Goal: Find specific page/section: Find specific page/section

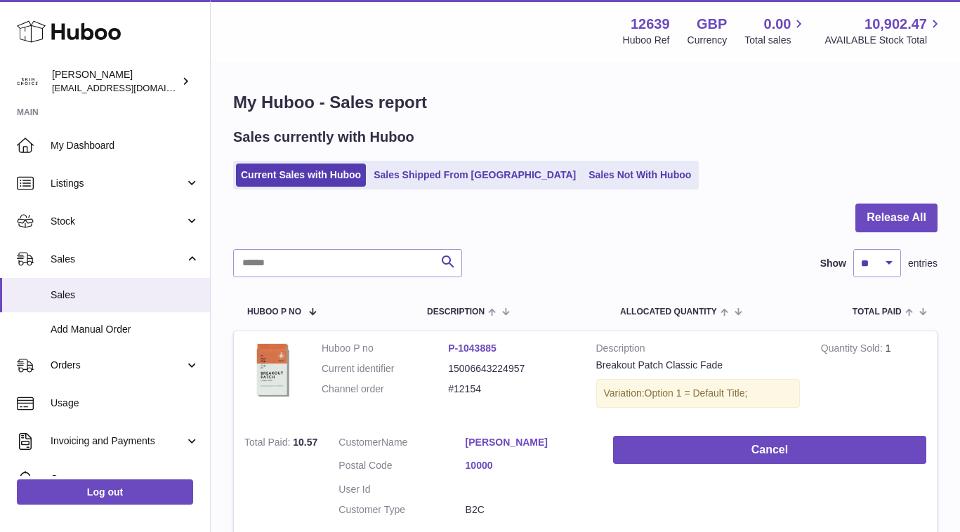
click at [162, 140] on span "My Dashboard" at bounding box center [125, 145] width 149 height 13
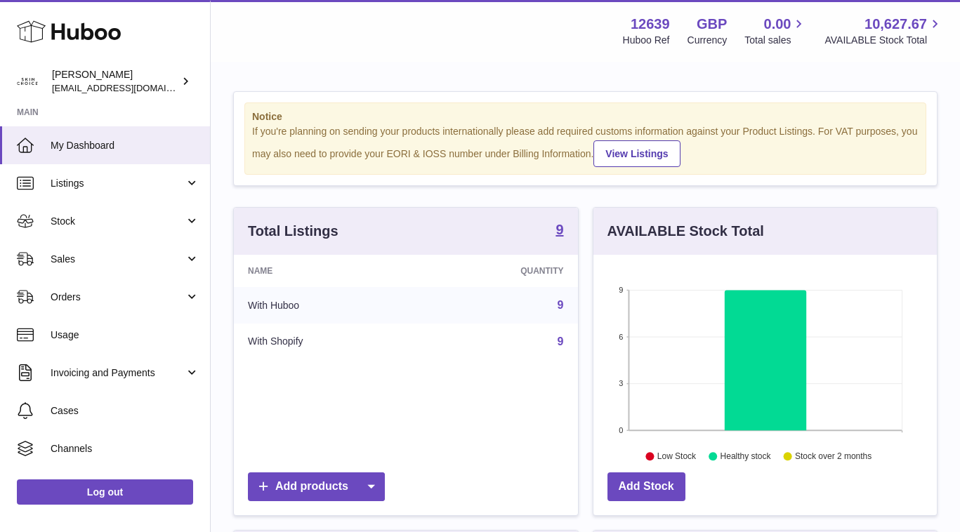
scroll to position [50, 0]
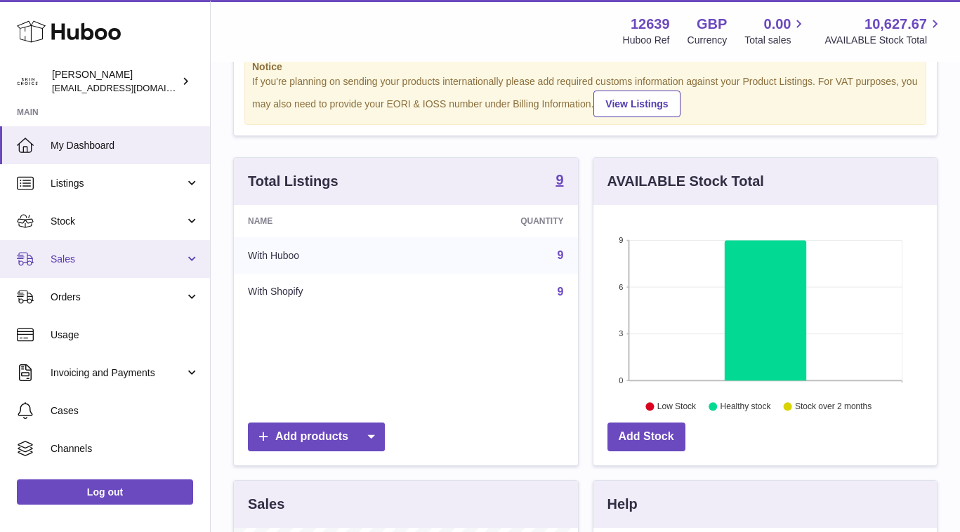
click at [146, 257] on span "Sales" at bounding box center [118, 259] width 134 height 13
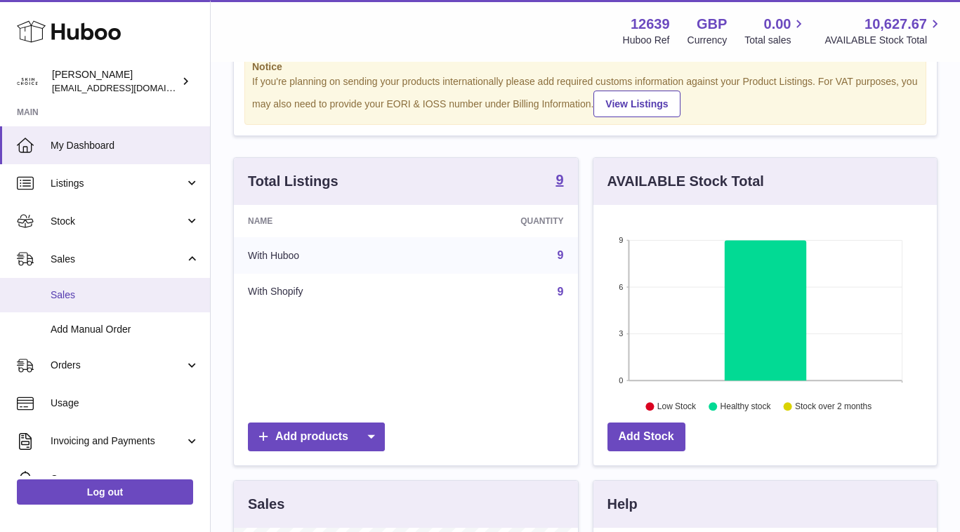
click at [146, 294] on span "Sales" at bounding box center [125, 295] width 149 height 13
